Goal: Information Seeking & Learning: Understand process/instructions

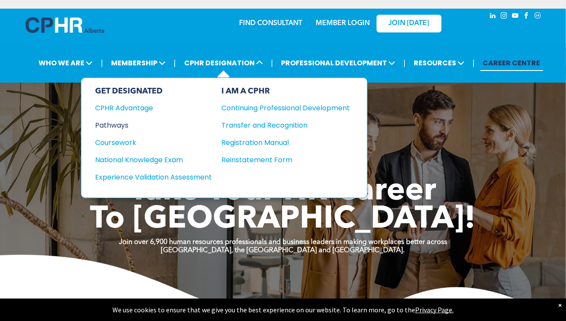
click at [124, 124] on div "Pathways" at bounding box center [147, 125] width 105 height 11
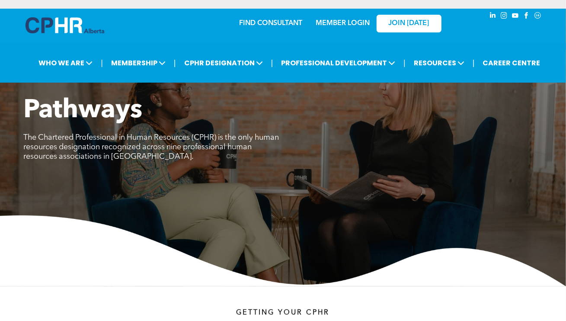
click at [124, 124] on span "Pathways" at bounding box center [83, 111] width 119 height 26
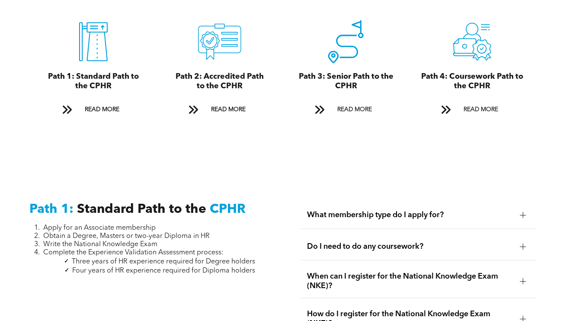
scroll to position [994, 0]
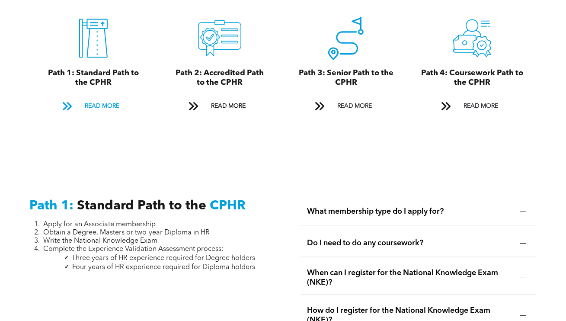
click at [101, 98] on span "READ MORE" at bounding box center [102, 106] width 41 height 16
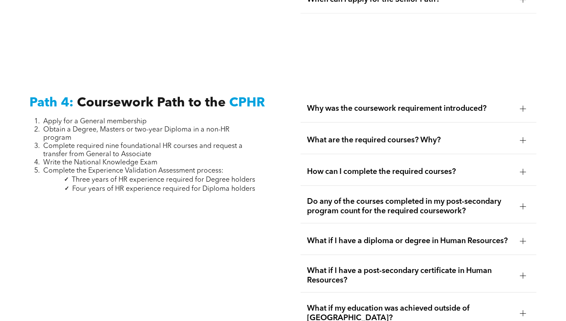
scroll to position [2567, 0]
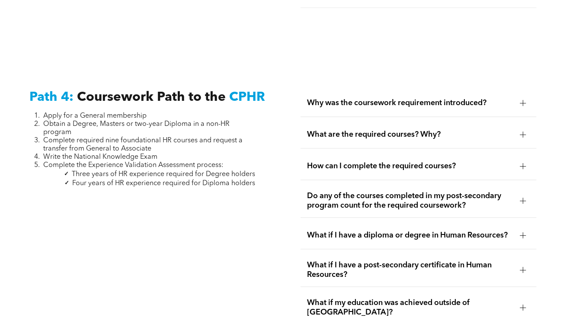
click at [362, 98] on span "Why was the coursework requirement introduced?" at bounding box center [410, 103] width 206 height 10
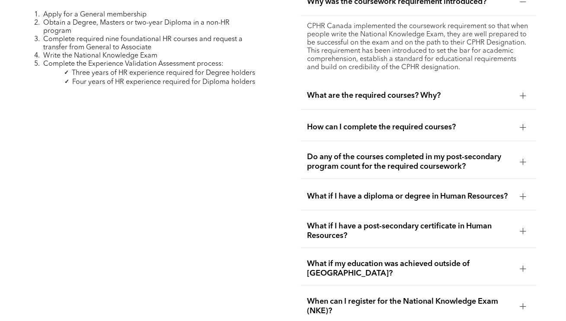
scroll to position [2697, 0]
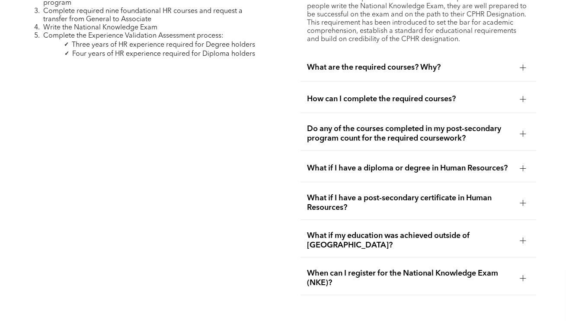
click at [365, 94] on span "How can I complete the required courses?" at bounding box center [410, 99] width 206 height 10
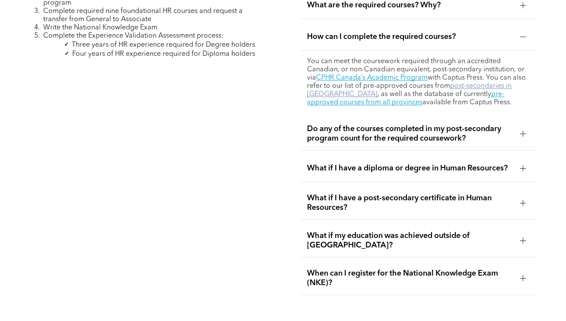
click at [315, 83] on link "post-secondaries in Alberta" at bounding box center [409, 90] width 205 height 15
click at [336, 124] on span "Do any of the courses completed in my post-secondary program count for the requ…" at bounding box center [410, 133] width 206 height 19
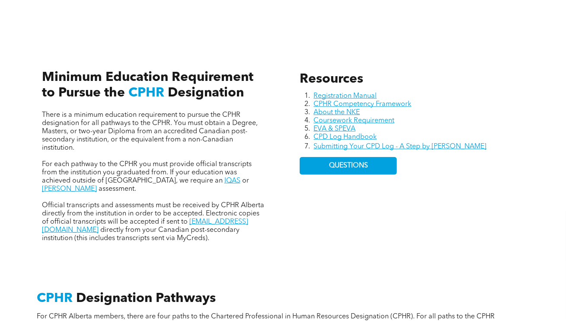
scroll to position [16, 0]
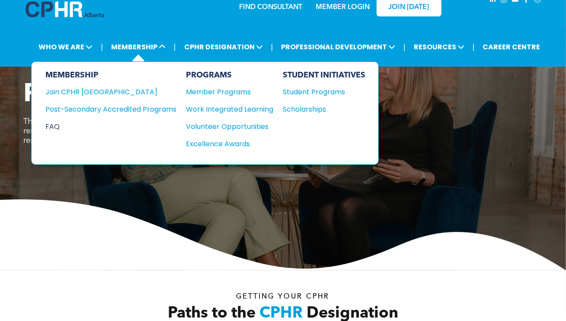
click at [54, 124] on div "FAQ" at bounding box center [104, 126] width 118 height 11
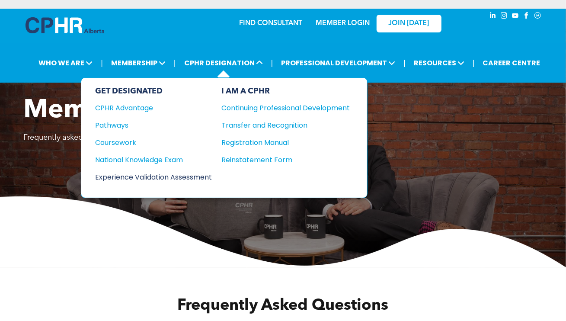
click at [133, 174] on div "Experience Validation Assessment" at bounding box center [147, 177] width 105 height 11
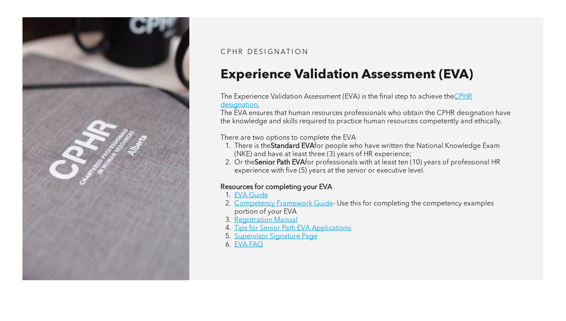
scroll to position [346, 0]
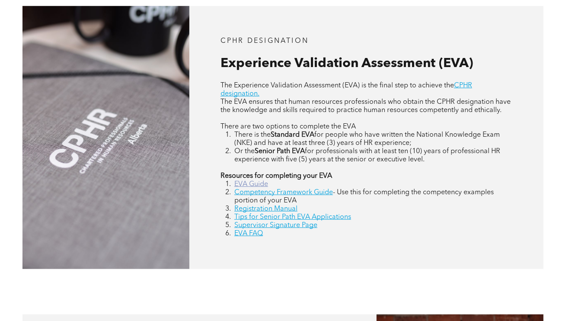
click at [241, 183] on link "EVA Guide" at bounding box center [251, 184] width 34 height 7
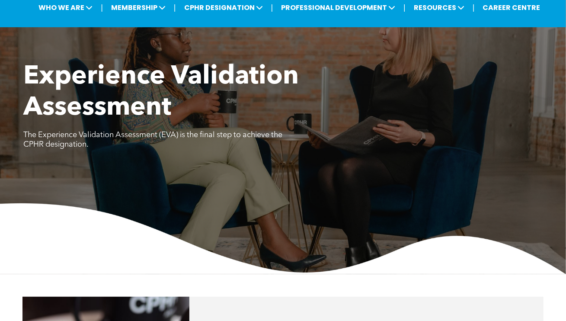
scroll to position [0, 0]
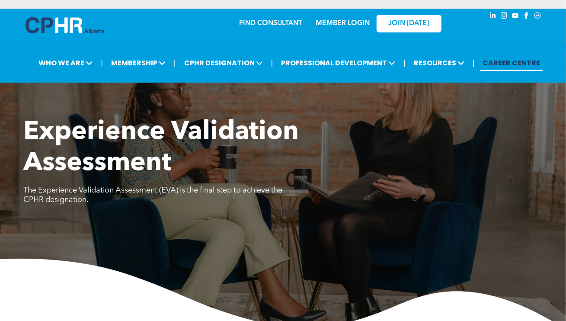
click at [511, 64] on link "CAREER CENTRE" at bounding box center [511, 63] width 63 height 16
